Goal: Check status: Check status

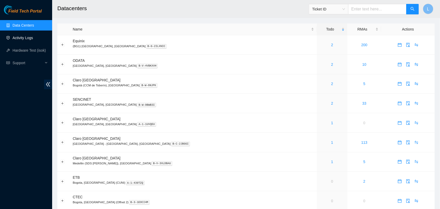
click at [26, 39] on link "Activity Logs" at bounding box center [23, 38] width 21 height 4
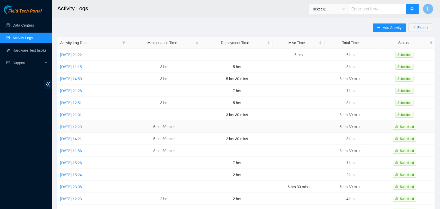
click at [82, 125] on link "[DATE] 12:20" at bounding box center [71, 127] width 22 height 4
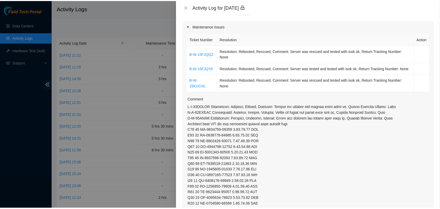
scroll to position [62, 0]
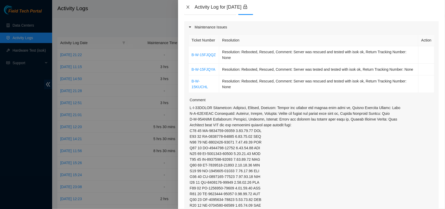
click at [190, 5] on icon "close" at bounding box center [188, 7] width 4 height 4
